Goal: Obtain resource: Obtain resource

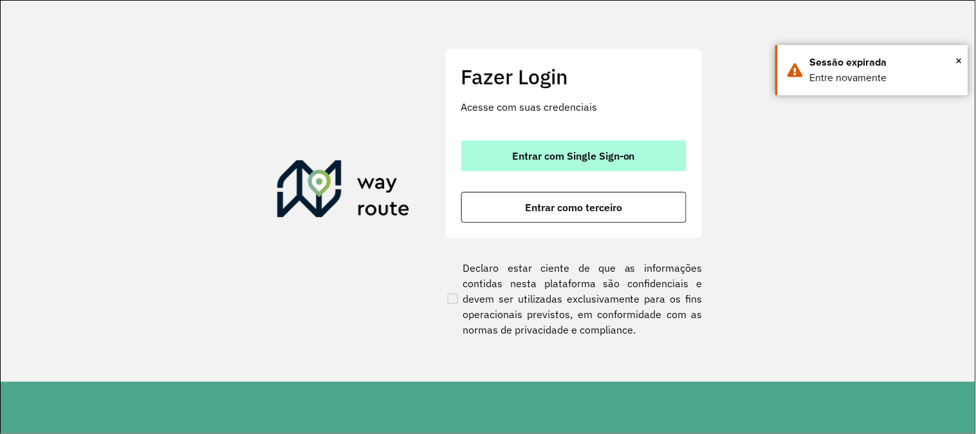
click at [521, 154] on span "Entrar com Single Sign-on" at bounding box center [573, 156] width 123 height 10
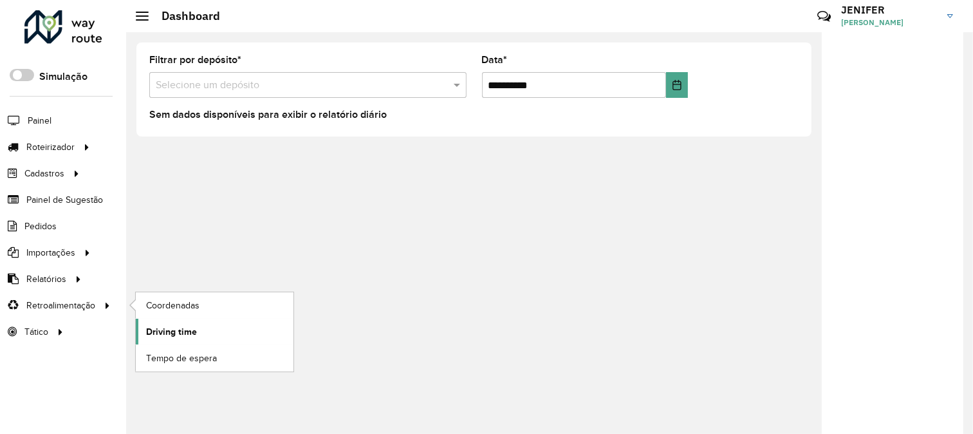
click at [155, 329] on span "Driving time" at bounding box center [171, 332] width 51 height 14
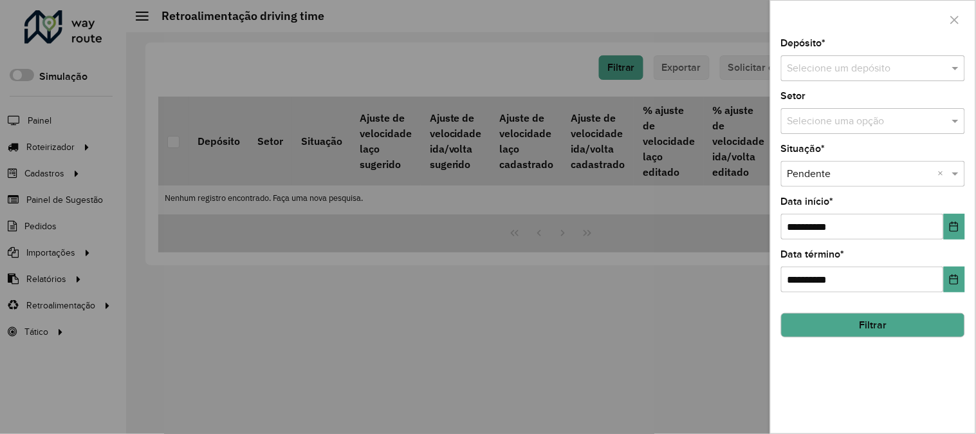
click at [823, 73] on input "text" at bounding box center [859, 68] width 145 height 15
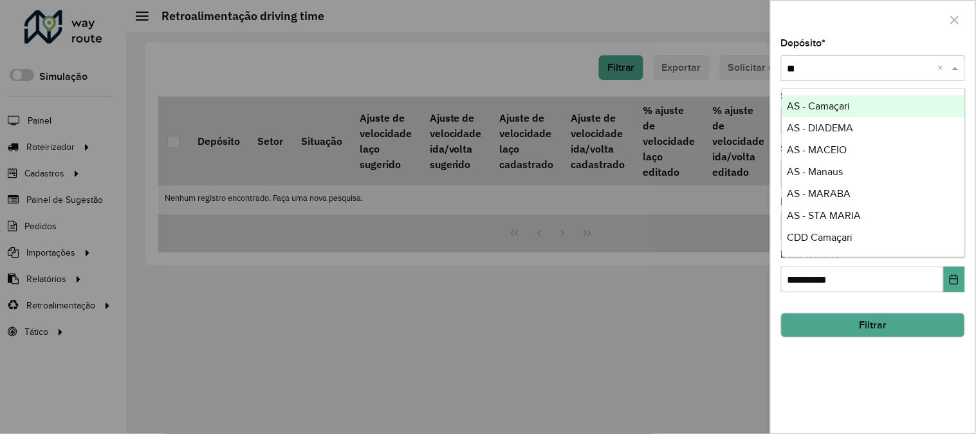
type input "***"
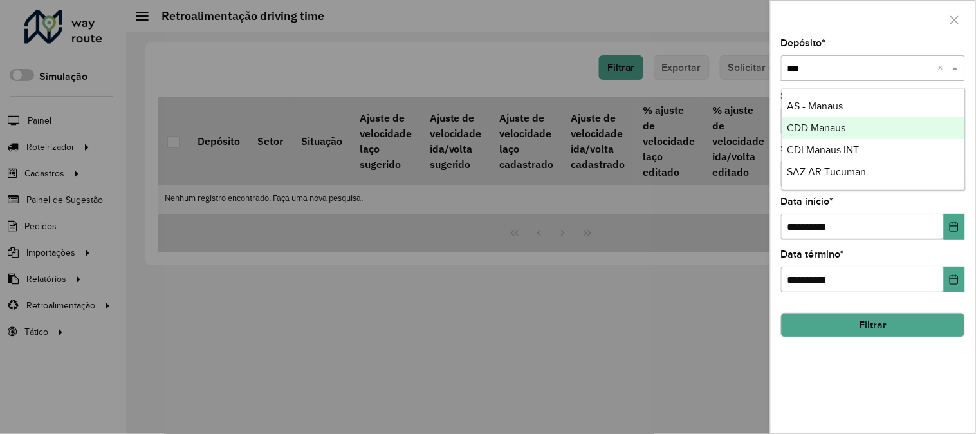
click at [818, 127] on span "CDD Manaus" at bounding box center [816, 127] width 59 height 11
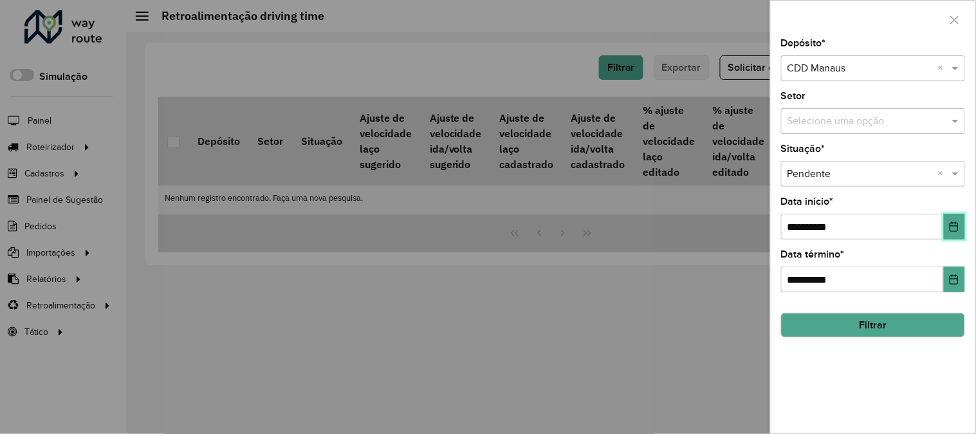
click at [963, 228] on button "Choose Date" at bounding box center [954, 227] width 21 height 26
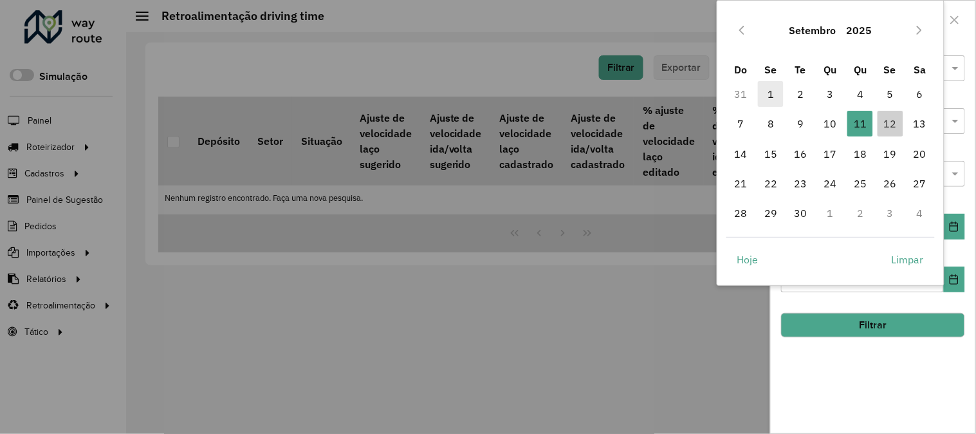
click at [776, 96] on span "1" at bounding box center [771, 94] width 26 height 26
type input "**********"
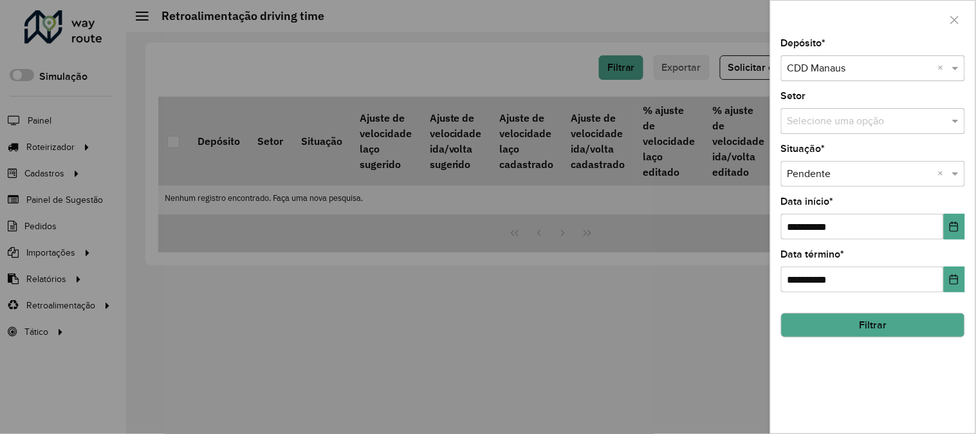
click at [892, 324] on button "Filtrar" at bounding box center [873, 325] width 184 height 24
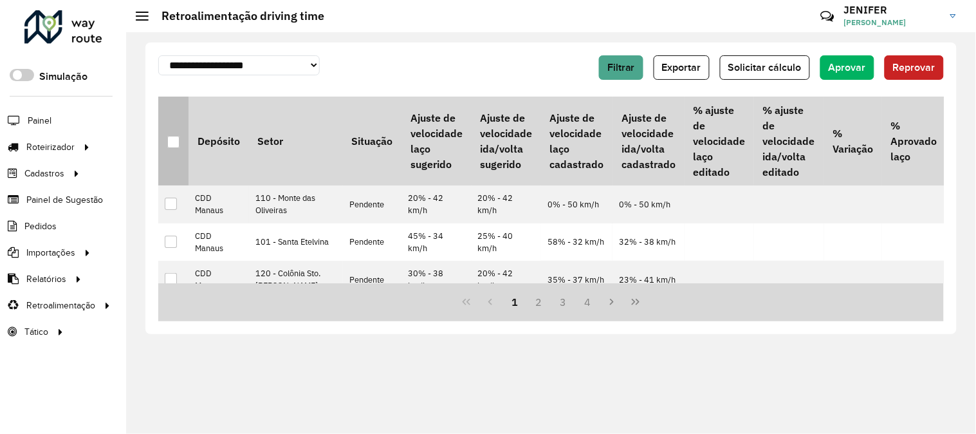
click at [169, 140] on div at bounding box center [173, 142] width 12 height 12
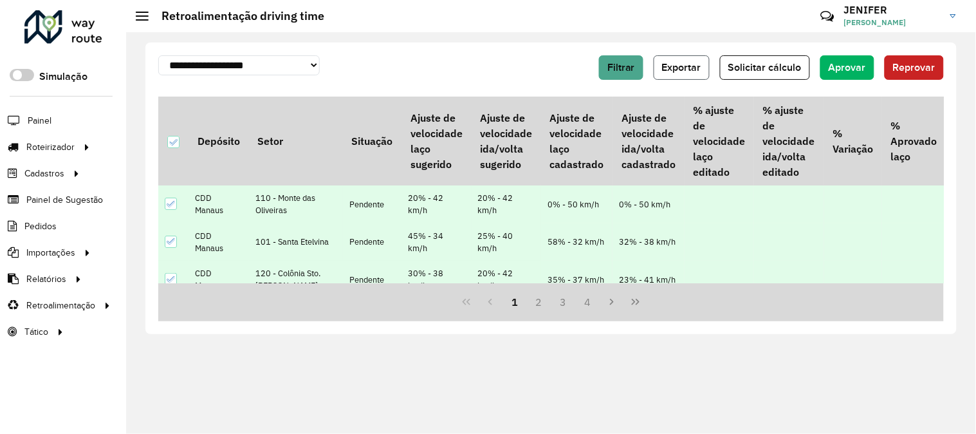
click at [683, 68] on span "Exportar" at bounding box center [681, 67] width 39 height 11
click at [676, 71] on span "Exportar" at bounding box center [681, 67] width 39 height 11
